Goal: Information Seeking & Learning: Check status

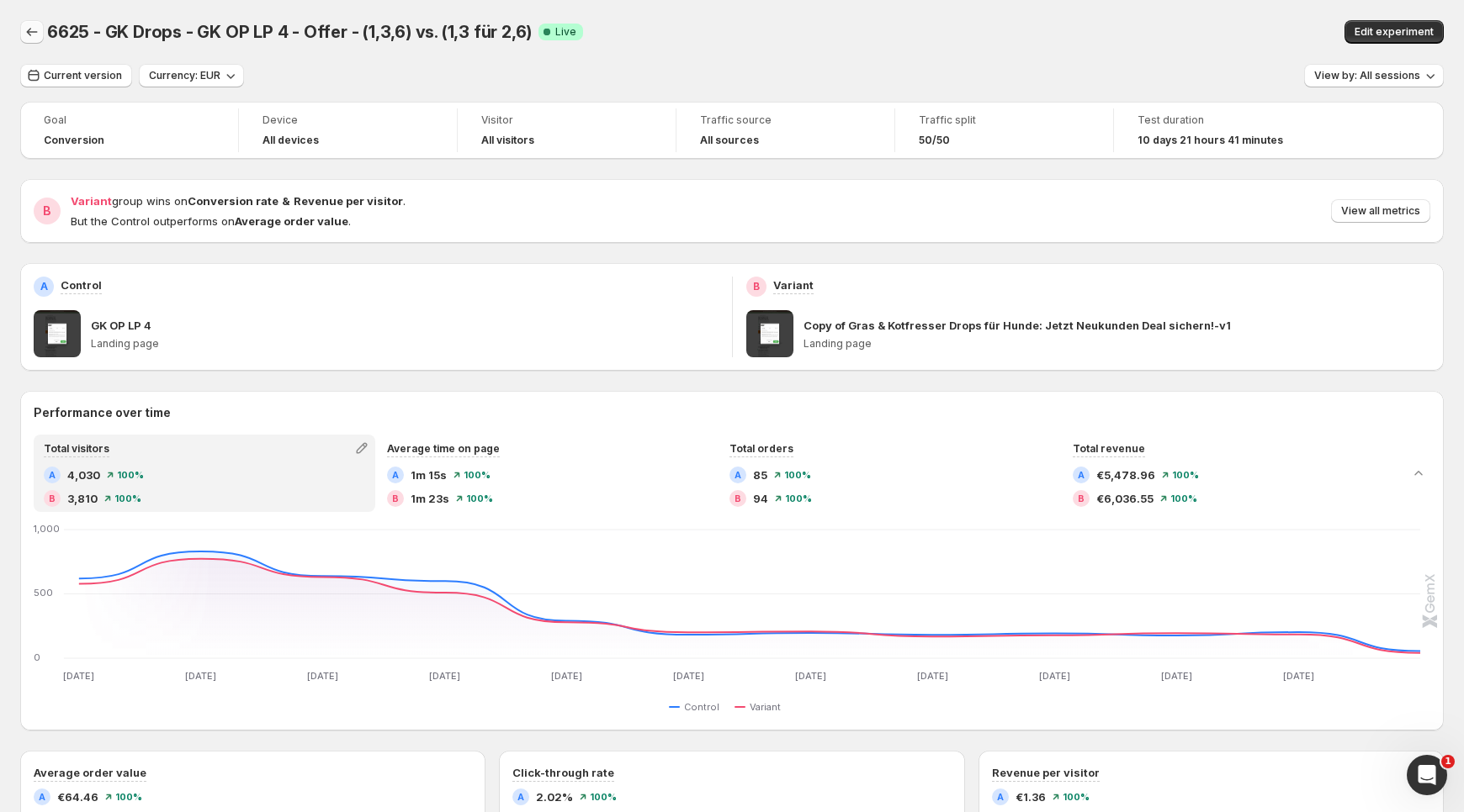
click at [38, 28] on icon "Back" at bounding box center [31, 31] width 16 height 16
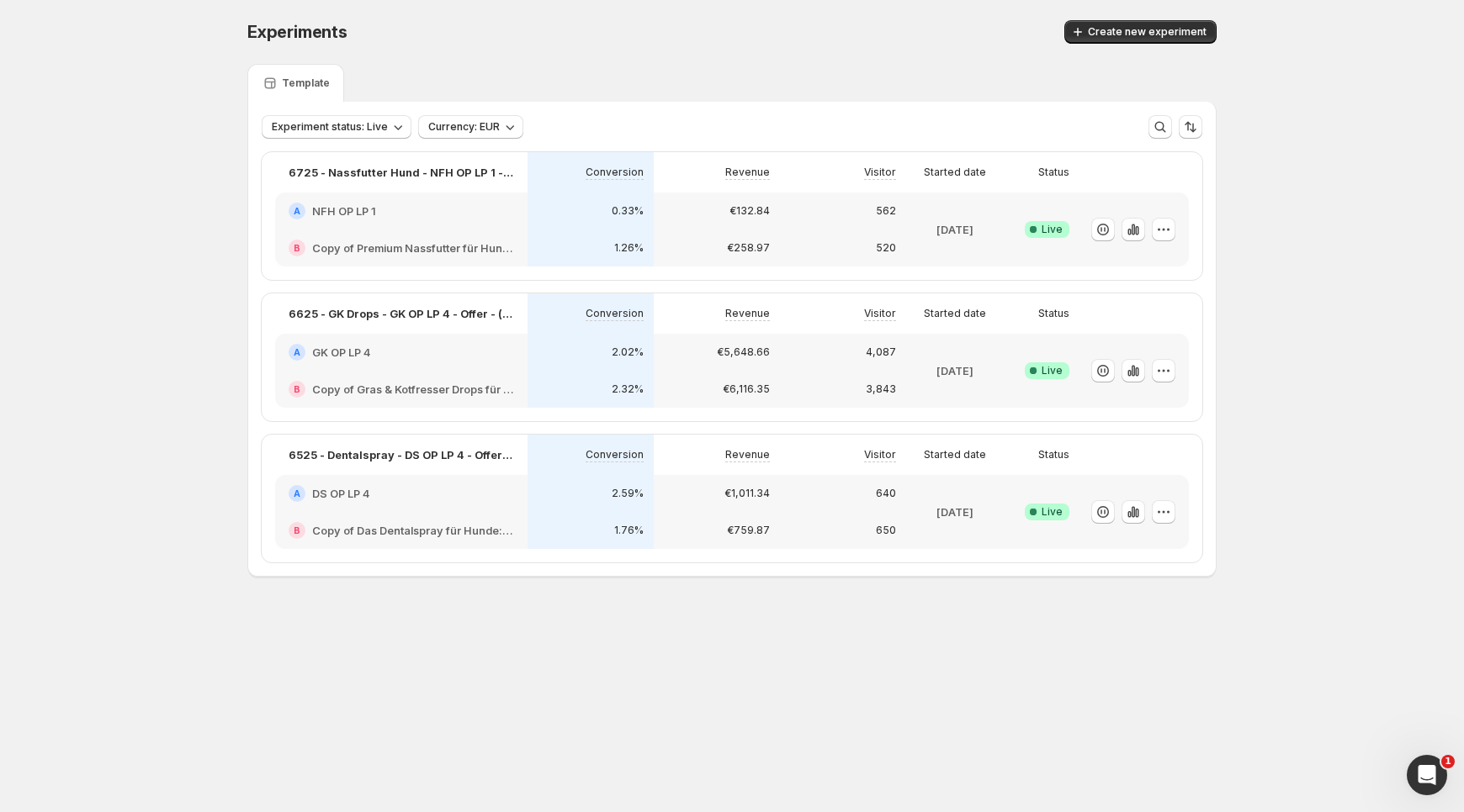
click at [114, 470] on div "Experiments. This page is ready Experiments Create new experiment Template Expe…" at bounding box center [732, 334] width 1464 height 668
click at [696, 375] on div "€6,116.35" at bounding box center [717, 389] width 126 height 37
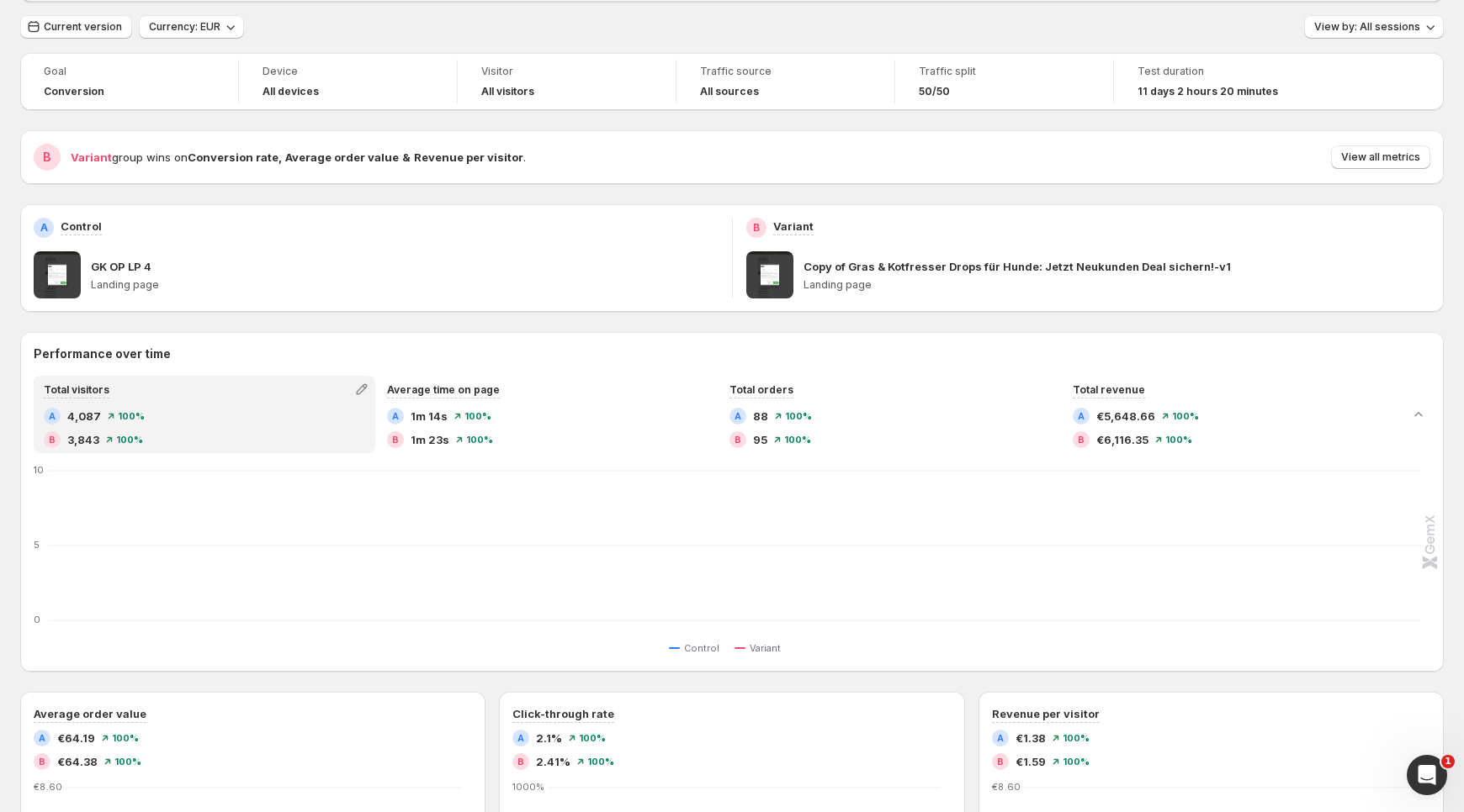
scroll to position [105, 0]
